Goal: Use online tool/utility: Utilize a website feature to perform a specific function

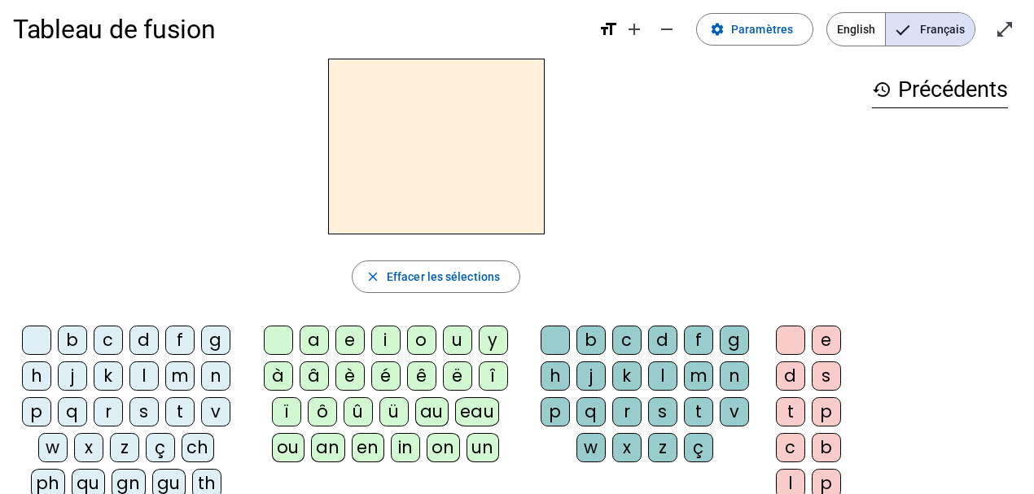
scroll to position [27, 0]
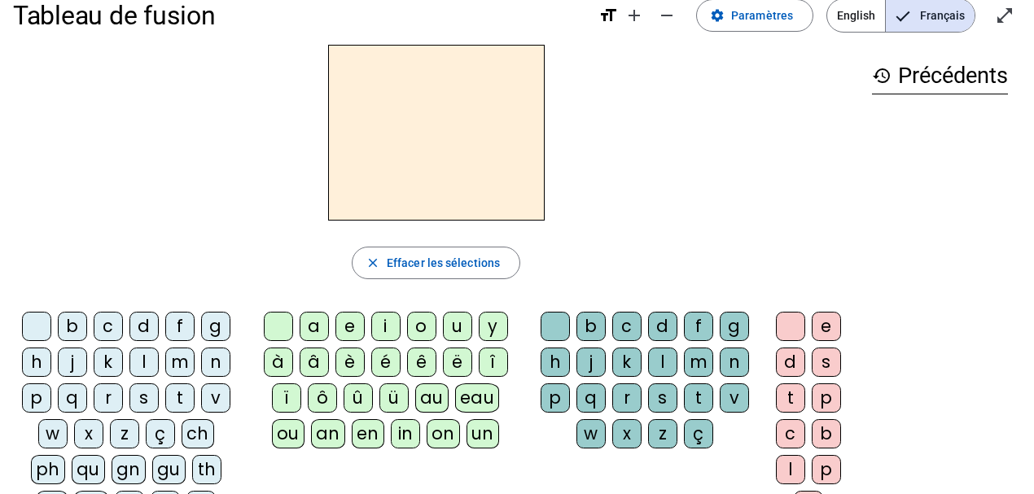
click at [72, 463] on div "qu" at bounding box center [88, 469] width 33 height 29
click at [377, 326] on div "i" at bounding box center [385, 326] width 29 height 29
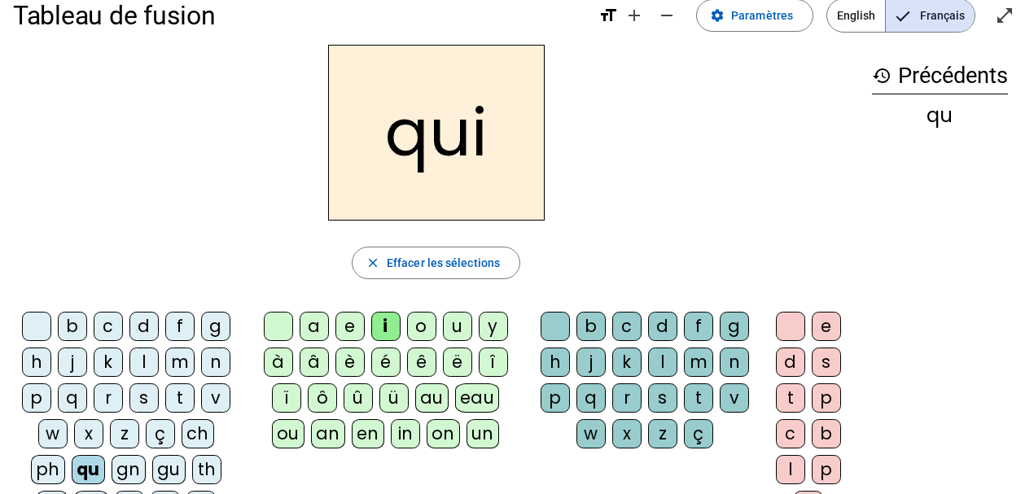
click at [140, 393] on div "s" at bounding box center [144, 398] width 29 height 29
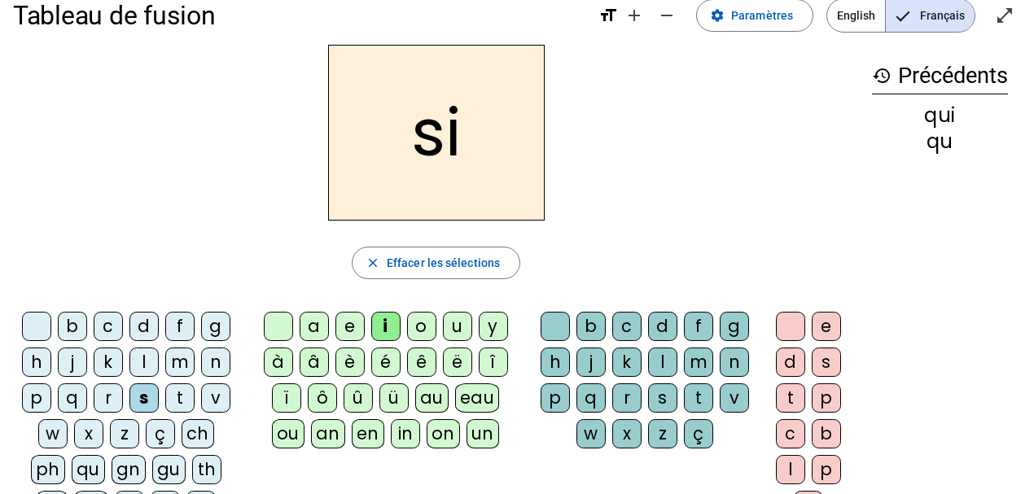
click at [209, 362] on div "n" at bounding box center [215, 362] width 29 height 29
click at [351, 327] on div "e" at bounding box center [350, 326] width 29 height 29
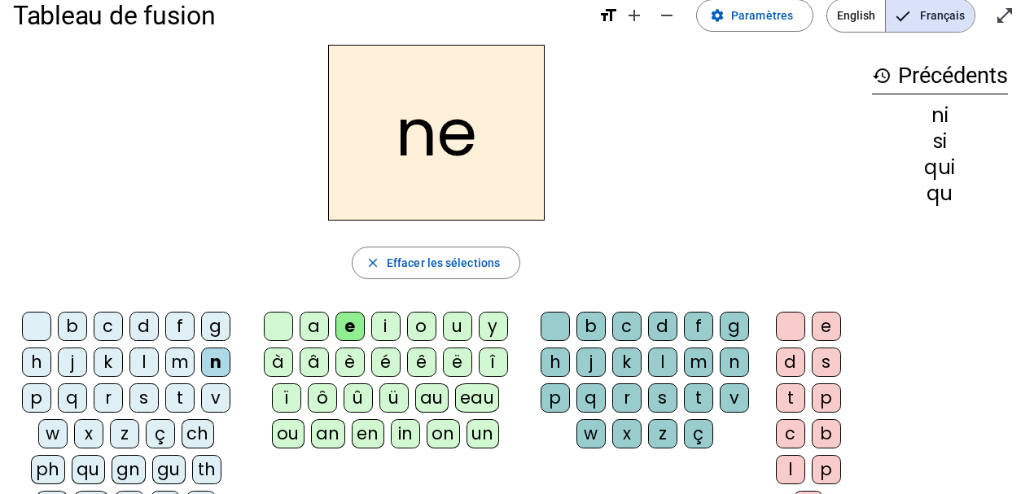
click at [143, 397] on div "s" at bounding box center [144, 398] width 29 height 29
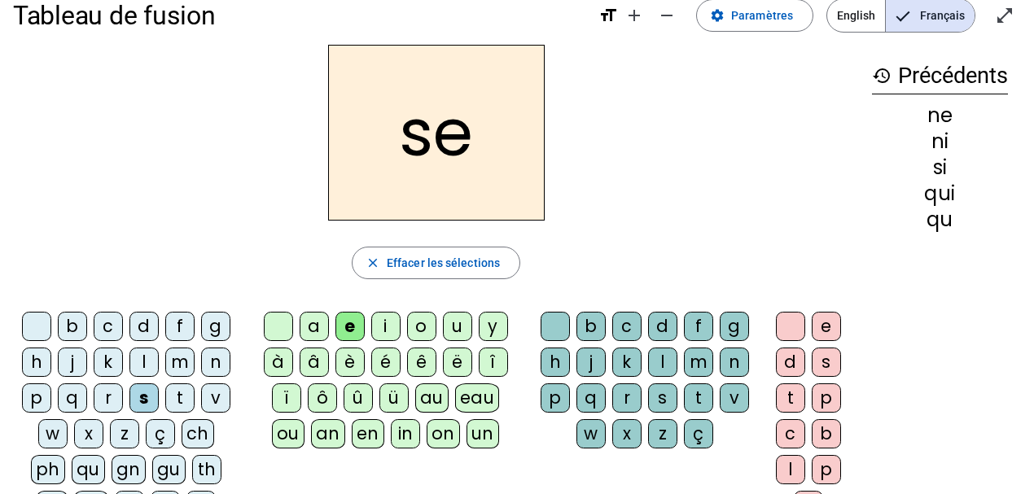
click at [186, 394] on div "t" at bounding box center [179, 398] width 29 height 29
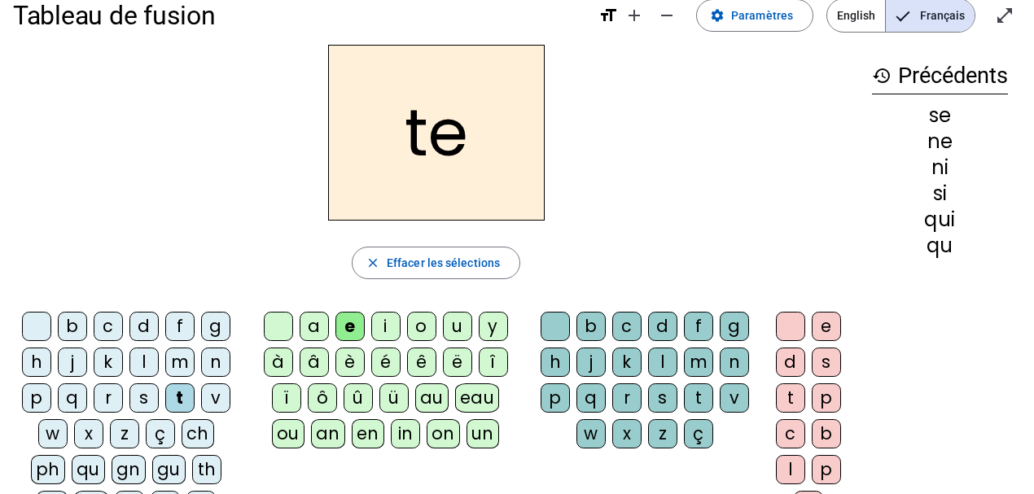
click at [135, 323] on div "d" at bounding box center [144, 326] width 29 height 29
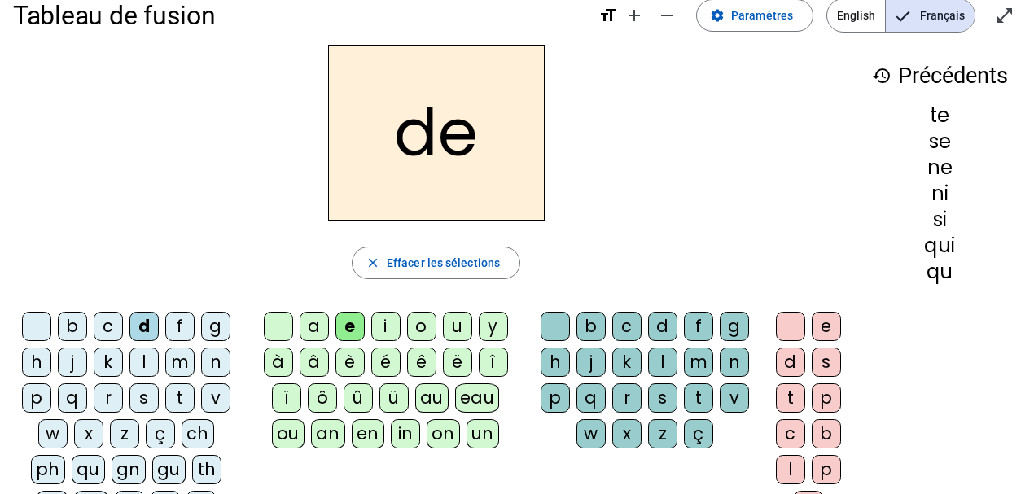
click at [466, 333] on div "u" at bounding box center [457, 326] width 29 height 29
click at [143, 400] on div "s" at bounding box center [144, 398] width 29 height 29
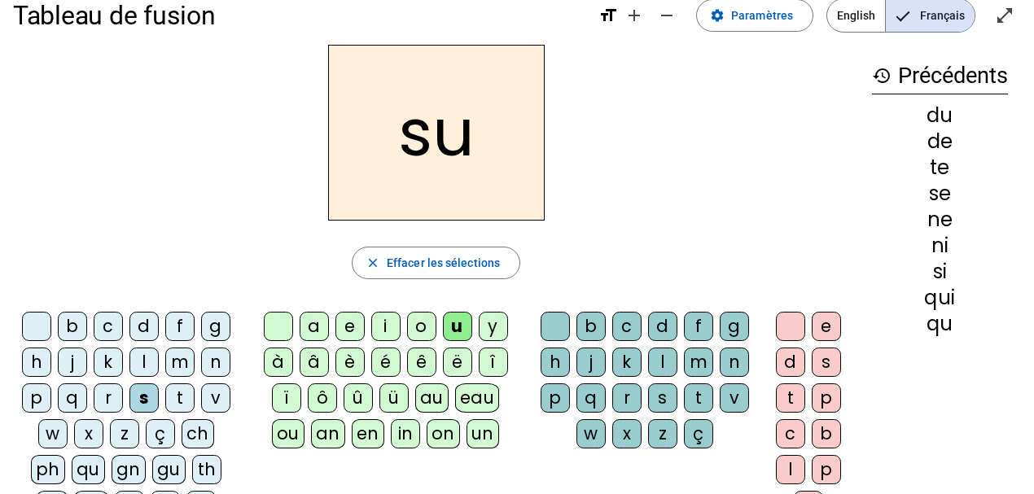
click at [134, 361] on div "l" at bounding box center [144, 362] width 29 height 29
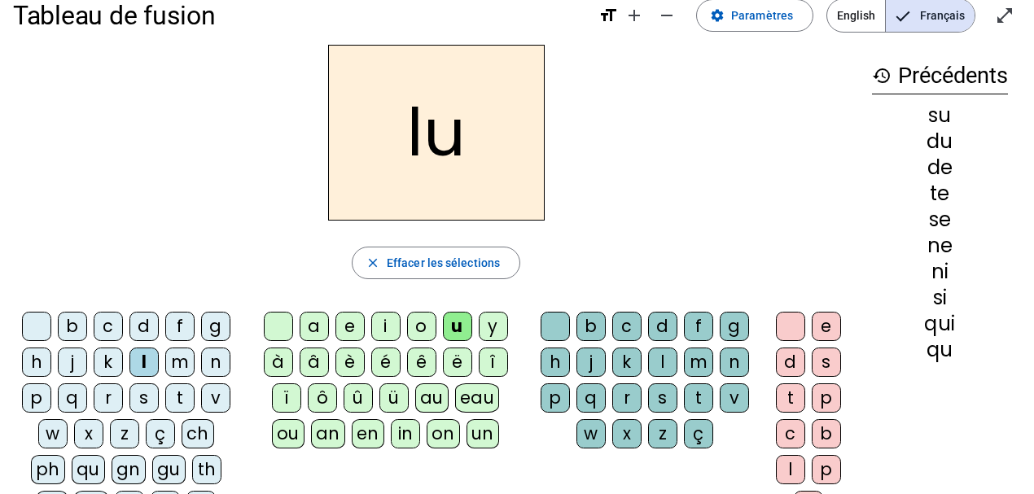
click at [171, 394] on div "t" at bounding box center [179, 398] width 29 height 29
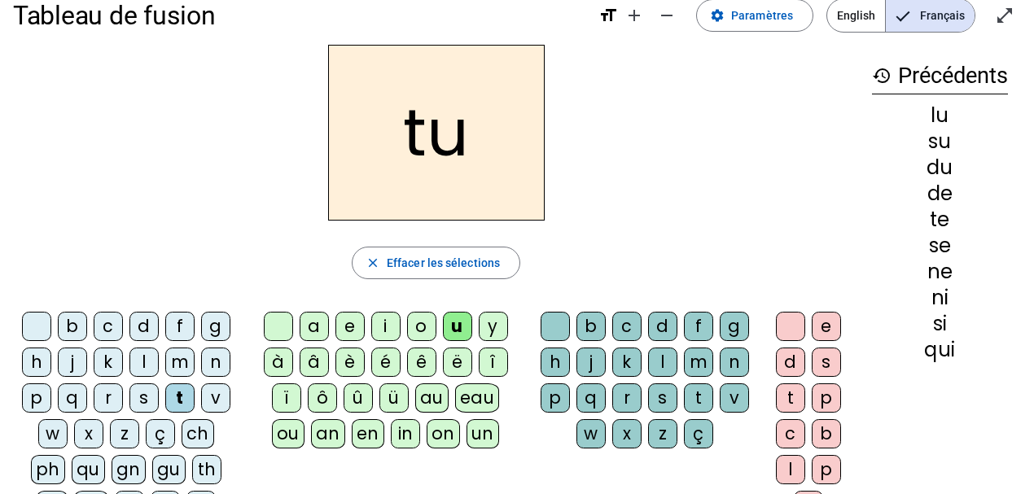
click at [320, 324] on div "a" at bounding box center [314, 326] width 29 height 29
click at [149, 394] on div "s" at bounding box center [144, 398] width 29 height 29
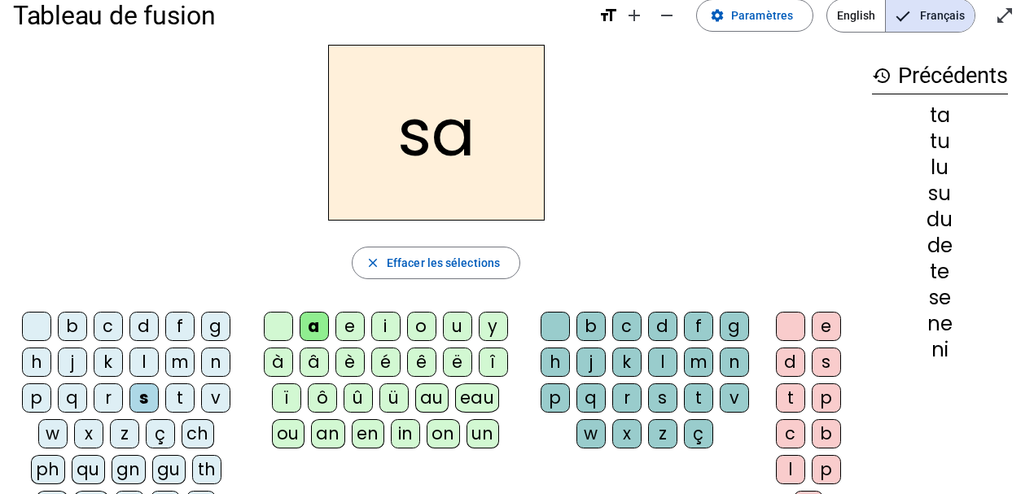
click at [182, 394] on div "t" at bounding box center [179, 398] width 29 height 29
click at [176, 368] on div "m" at bounding box center [179, 362] width 29 height 29
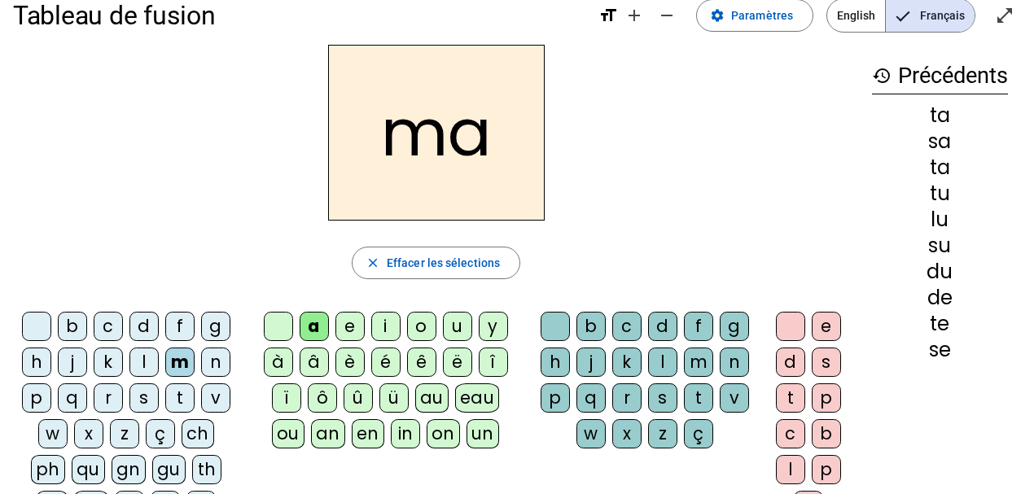
click at [356, 329] on div "e" at bounding box center [350, 326] width 29 height 29
click at [145, 329] on div "d" at bounding box center [144, 326] width 29 height 29
